Goal: Information Seeking & Learning: Find specific fact

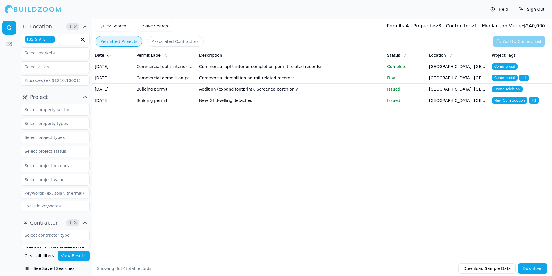
click at [53, 38] on icon "button" at bounding box center [50, 39] width 3 height 3
type input "flo"
click at [51, 49] on div "[US_STATE]" at bounding box center [55, 52] width 66 height 9
click at [168, 20] on div "Quick Search Save Search Permits: 4 Properties: 3 Contractors: 1 Median Job Val…" at bounding box center [322, 25] width 460 height 15
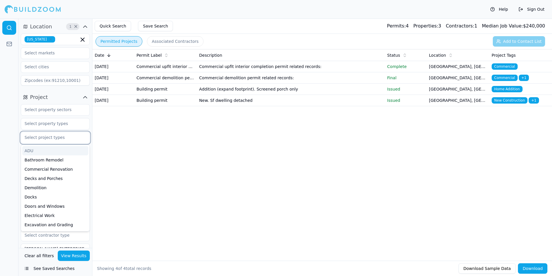
click at [46, 136] on input "text" at bounding box center [51, 137] width 61 height 10
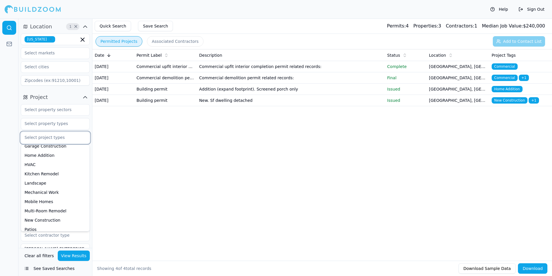
scroll to position [144, 0]
click at [50, 192] on div "New Construction" at bounding box center [55, 190] width 66 height 9
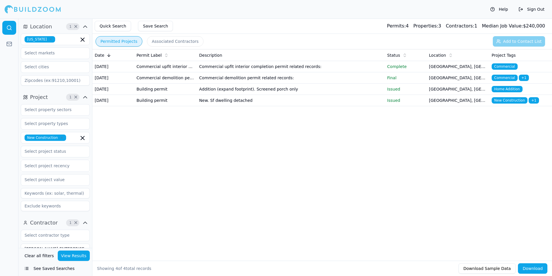
click at [7, 127] on div at bounding box center [9, 146] width 18 height 257
click at [59, 153] on input "text" at bounding box center [51, 151] width 61 height 10
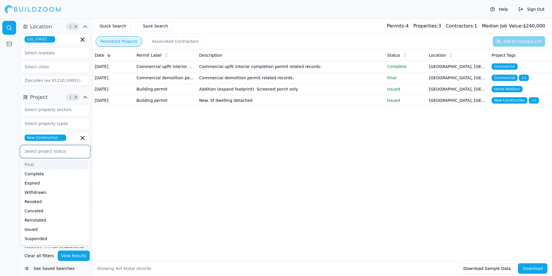
click at [53, 163] on div "Final" at bounding box center [55, 164] width 66 height 9
click at [53, 168] on div "Complete" at bounding box center [55, 164] width 66 height 9
click at [6, 148] on div at bounding box center [9, 146] width 18 height 257
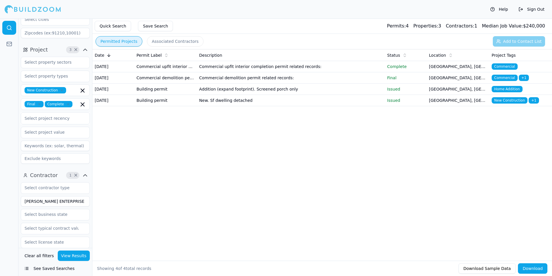
scroll to position [58, 0]
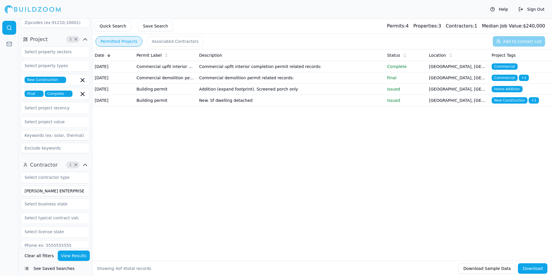
drag, startPoint x: 73, startPoint y: 190, endPoint x: 23, endPoint y: 186, distance: 51.0
click at [23, 186] on input "[PERSON_NAME] ENTERPRISE LLC" at bounding box center [55, 190] width 69 height 10
type input "Marocef Inc"
click at [76, 255] on button "View Results" at bounding box center [74, 255] width 32 height 10
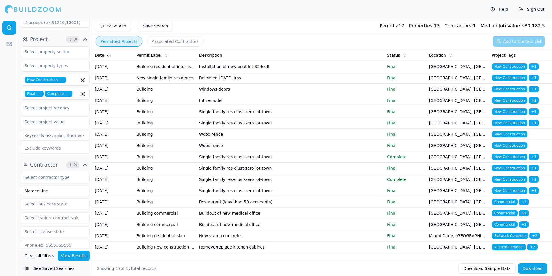
click at [293, 65] on td "Installation of new boat lift 324sqft" at bounding box center [291, 66] width 188 height 11
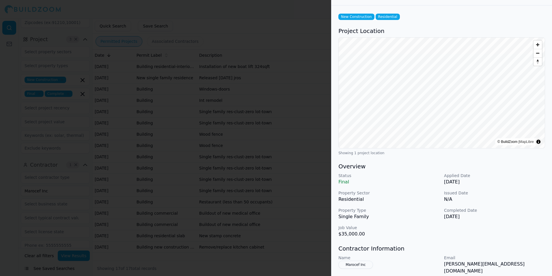
scroll to position [58, 0]
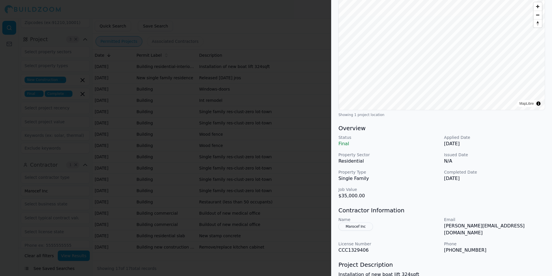
click at [281, 152] on div at bounding box center [276, 138] width 552 height 276
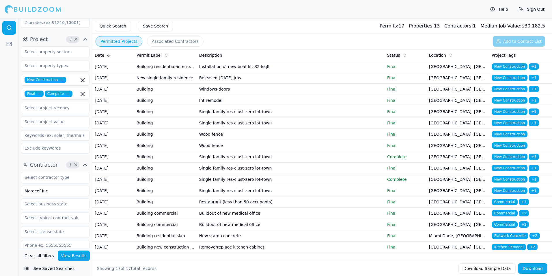
click at [153, 82] on td "New single family residence" at bounding box center [165, 77] width 63 height 11
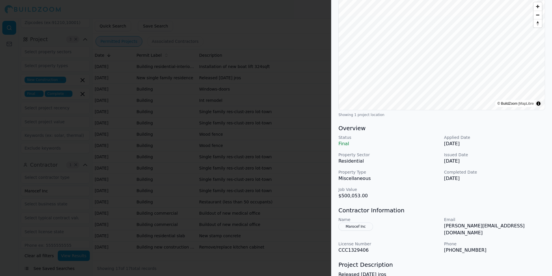
scroll to position [0, 0]
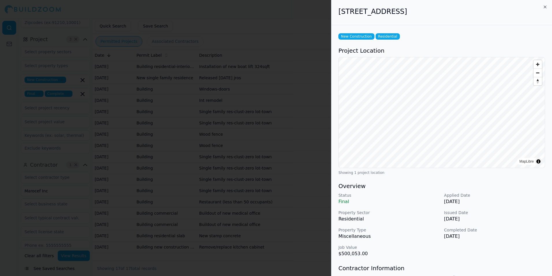
click at [253, 163] on div at bounding box center [276, 138] width 552 height 276
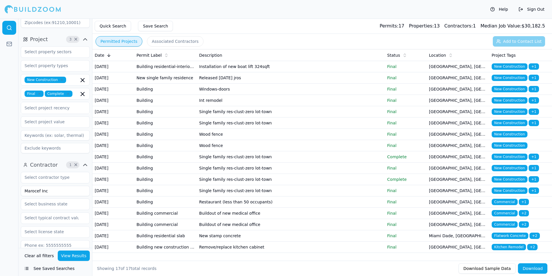
click at [161, 95] on td "Building" at bounding box center [165, 88] width 63 height 11
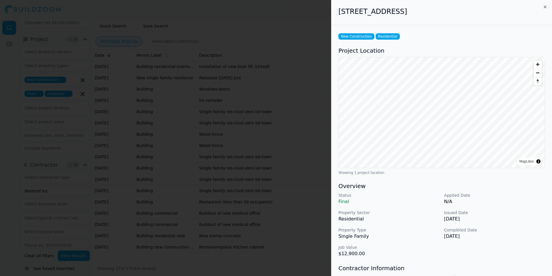
click at [262, 213] on div at bounding box center [276, 138] width 552 height 276
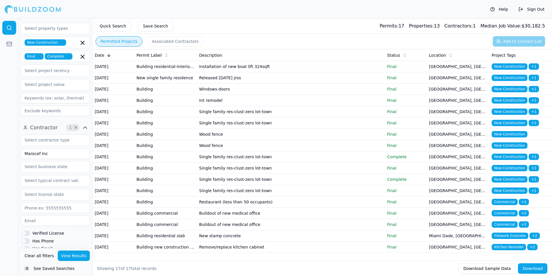
scroll to position [165, 0]
